Goal: Find specific page/section: Find specific page/section

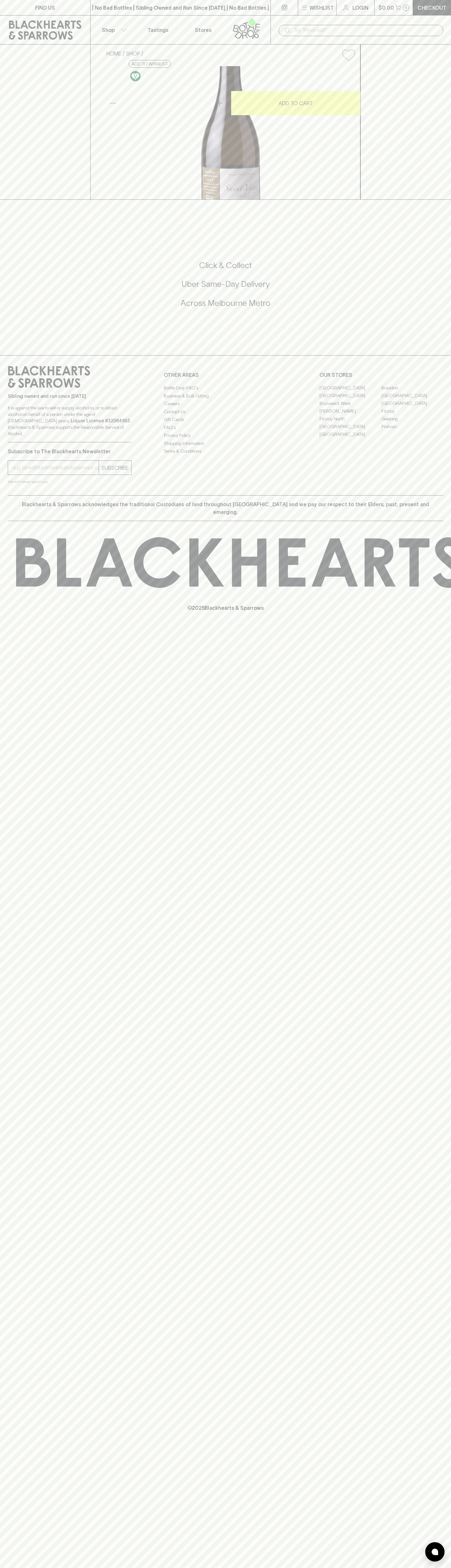
click at [301, 7] on icon "button" at bounding box center [304, 8] width 8 height 8
click at [449, 1117] on div at bounding box center [226, 784] width 451 height 1568
click at [130, 1568] on html "FIND US | No Bad Bottles | Sibling Owned and Run Since 2006 | No Bad Bottles | …" at bounding box center [226, 784] width 451 height 1568
click at [11, 417] on div at bounding box center [226, 784] width 451 height 1568
